Goal: Task Accomplishment & Management: Complete application form

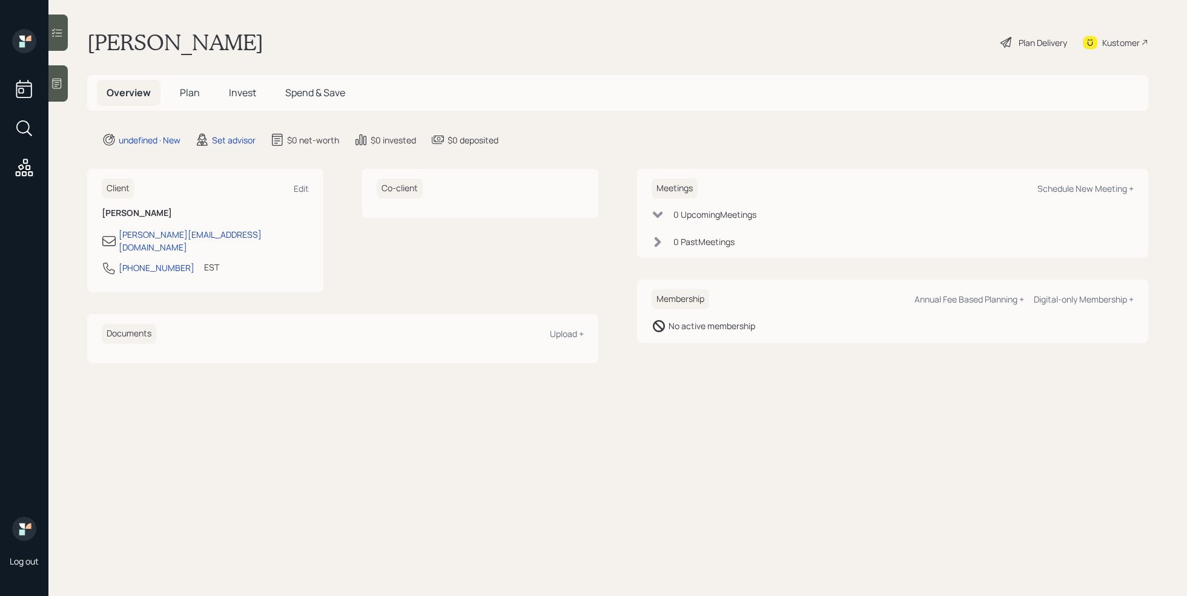
click at [66, 81] on div at bounding box center [57, 83] width 19 height 36
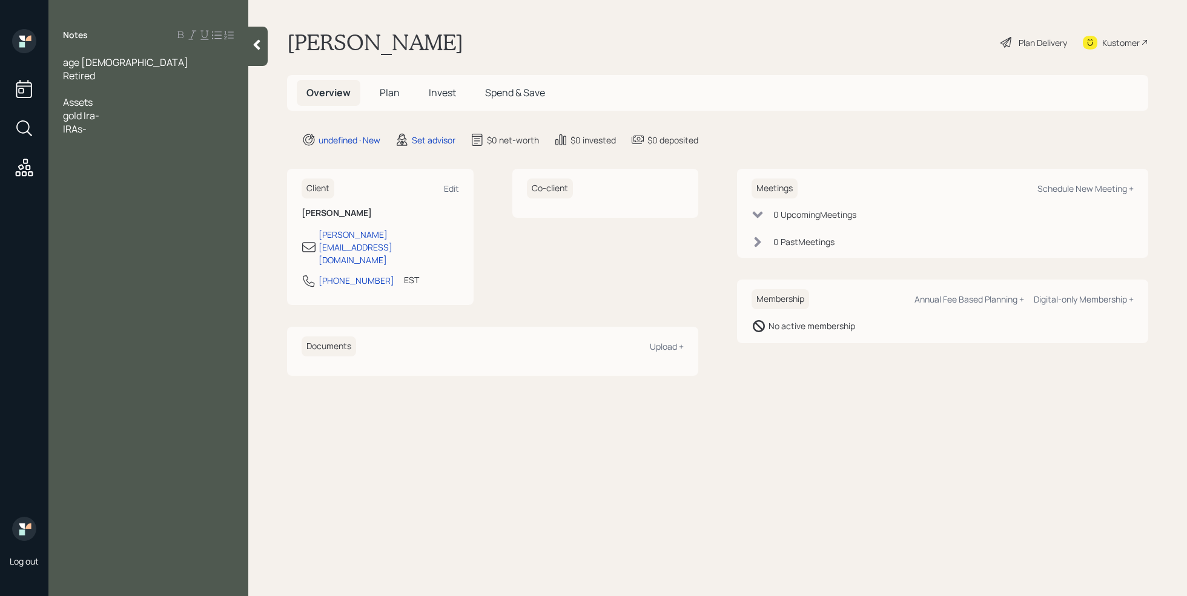
click at [103, 113] on div "gold Ira-" at bounding box center [148, 115] width 171 height 13
click at [109, 117] on div "gold Ira-" at bounding box center [148, 115] width 171 height 13
click at [99, 128] on div "IRAs-" at bounding box center [148, 128] width 171 height 13
click at [116, 116] on div "gold Ira-" at bounding box center [148, 115] width 171 height 13
click at [120, 131] on div "IRAs- 175k" at bounding box center [148, 128] width 171 height 13
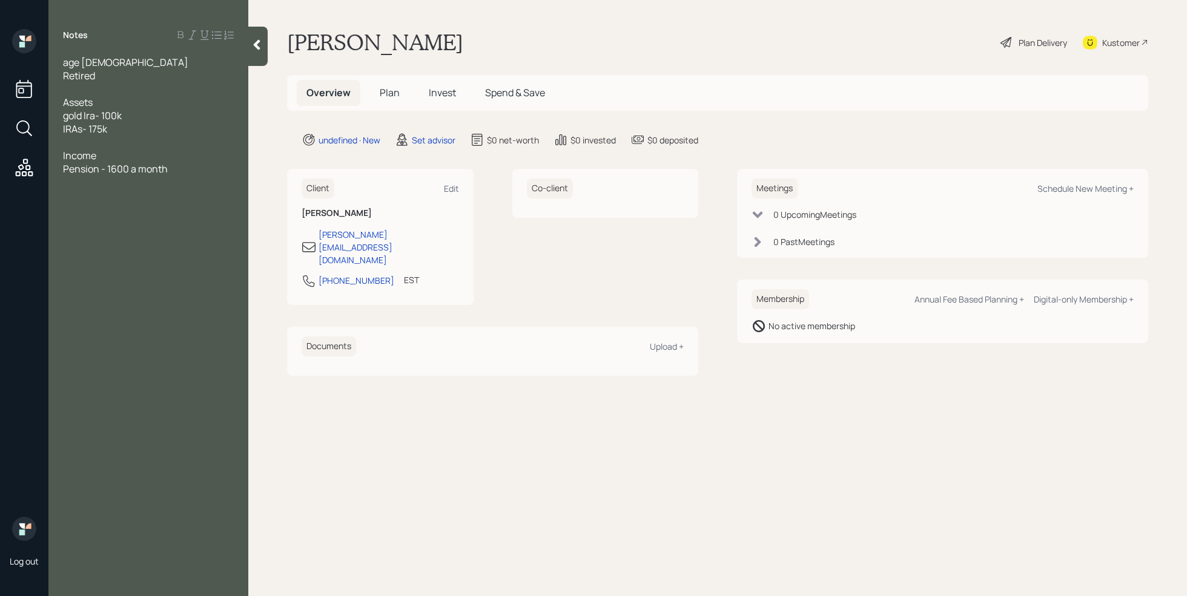
click at [73, 136] on div at bounding box center [148, 142] width 171 height 13
click at [140, 155] on div "Savings - 50k" at bounding box center [148, 155] width 171 height 13
click at [202, 194] on div "Pension - 1600 a month" at bounding box center [148, 195] width 171 height 13
click at [90, 91] on div at bounding box center [148, 88] width 171 height 13
click at [93, 216] on div at bounding box center [148, 222] width 171 height 13
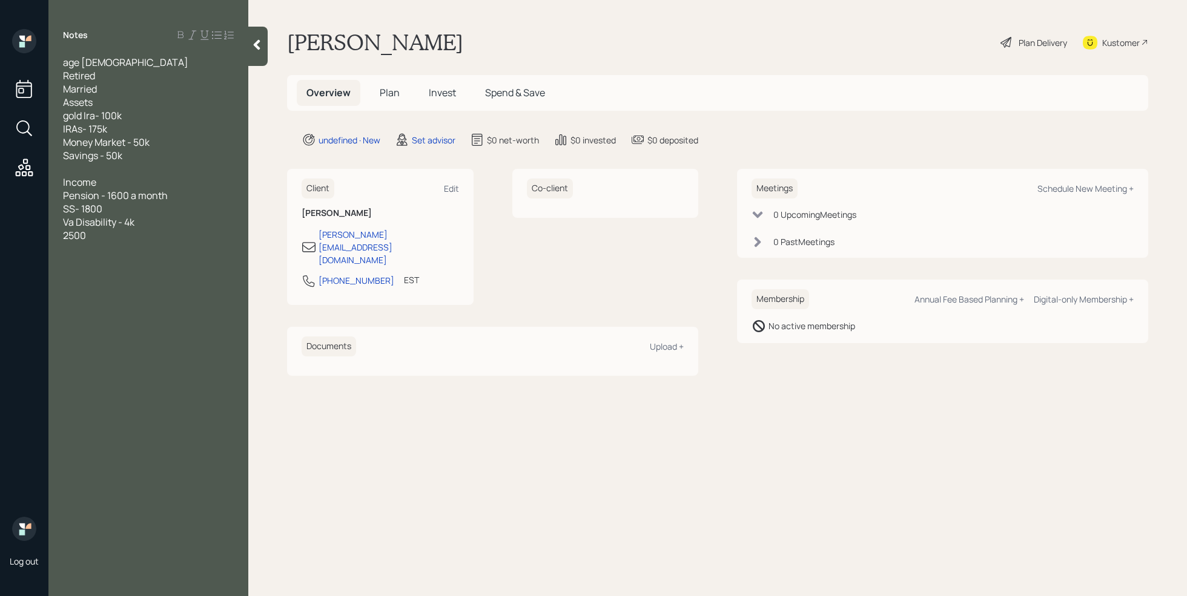
click at [121, 209] on div "SS- 1800" at bounding box center [148, 208] width 171 height 13
click at [64, 249] on span "2500" at bounding box center [74, 248] width 23 height 13
click at [113, 88] on div "Married" at bounding box center [148, 88] width 171 height 13
click at [121, 266] on div "SS-2500" at bounding box center [148, 261] width 171 height 13
click at [80, 178] on div at bounding box center [148, 182] width 171 height 13
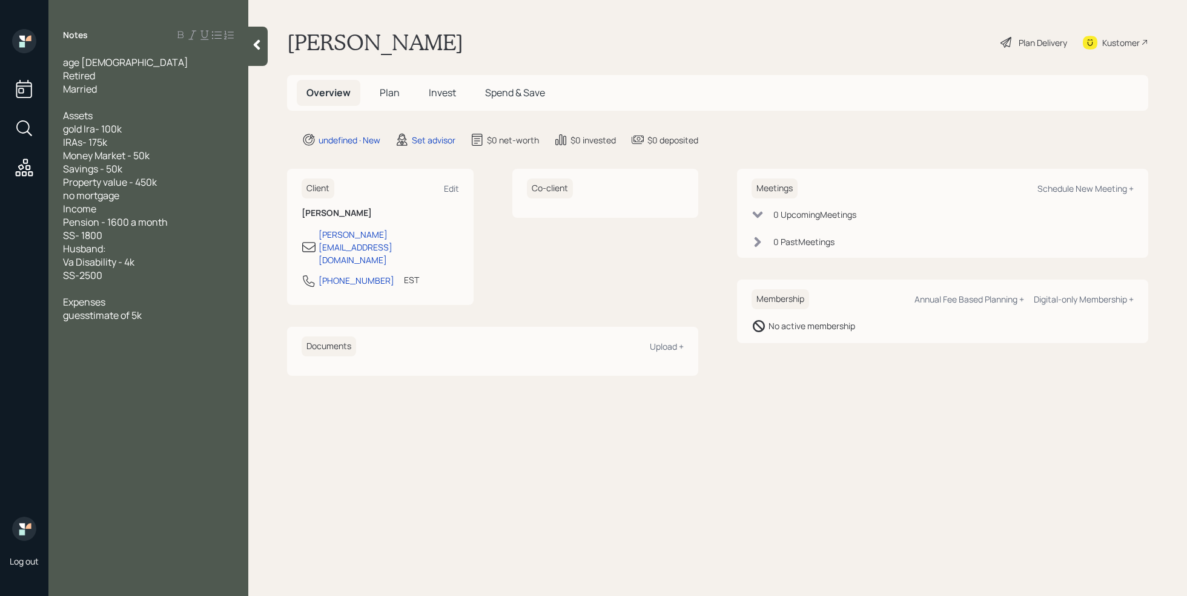
click at [64, 186] on span "Property value - 450k" at bounding box center [110, 182] width 94 height 13
click at [137, 176] on span "[US_STATE] Property value - 450k" at bounding box center [139, 182] width 153 height 13
click at [136, 165] on div "Savings - 50k" at bounding box center [148, 168] width 171 height 13
click at [113, 182] on span "[US_STATE]- 450k" at bounding box center [105, 182] width 85 height 13
click at [116, 199] on div "mortgage-" at bounding box center [148, 195] width 171 height 13
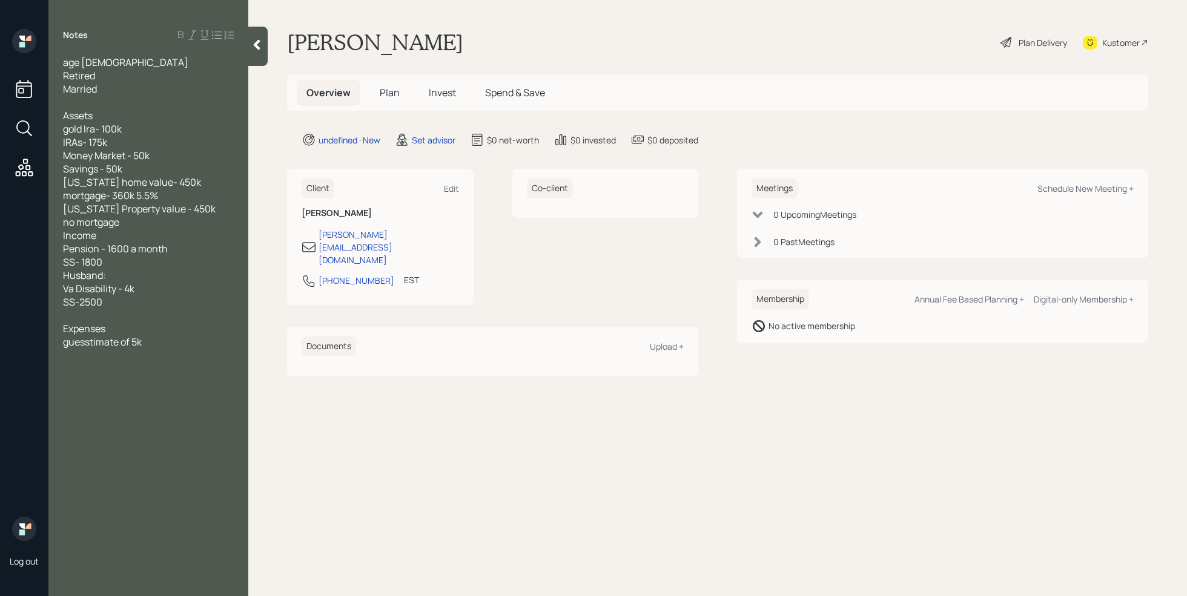
click at [137, 200] on span "mortgage- 360k 5.5%" at bounding box center [110, 195] width 95 height 13
click at [186, 192] on div "mortgage- 360k (5.5%" at bounding box center [148, 195] width 171 height 13
click at [160, 344] on div "guesstimate of 5k" at bounding box center [148, 341] width 171 height 13
click at [131, 390] on div at bounding box center [148, 395] width 171 height 13
click at [203, 460] on span "guidance for estate planning woth properties" at bounding box center [140, 468] width 154 height 27
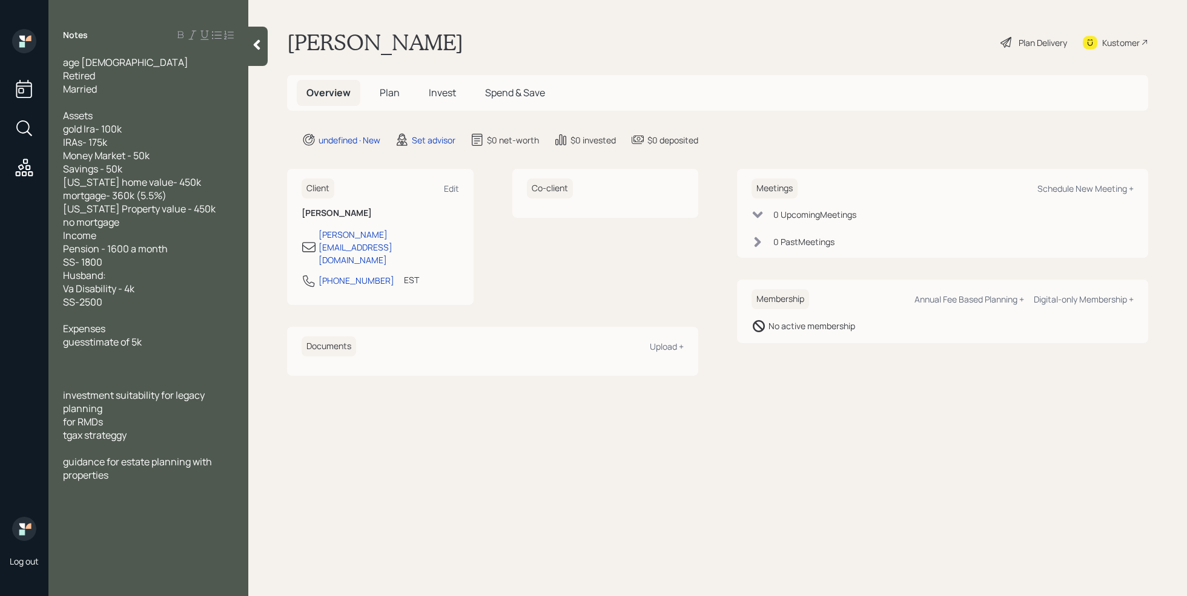
click at [137, 329] on div "Expenses" at bounding box center [148, 328] width 171 height 13
click at [124, 392] on span "investment suitability for legacy planning" at bounding box center [134, 402] width 143 height 27
click at [102, 386] on div at bounding box center [148, 381] width 171 height 13
click at [1074, 191] on div "Schedule New Meeting +" at bounding box center [1085, 189] width 96 height 12
select select "round-[PERSON_NAME]"
